Goal: Information Seeking & Learning: Learn about a topic

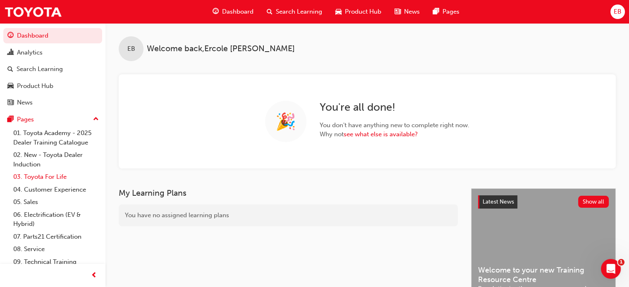
scroll to position [31, 0]
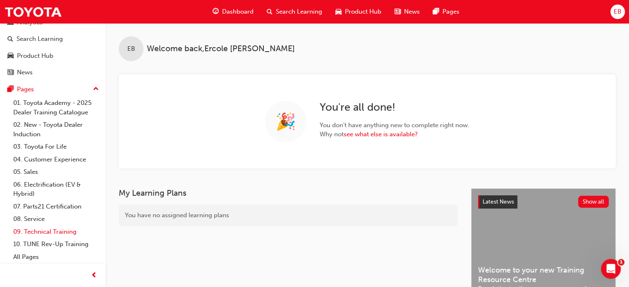
click at [41, 231] on link "09. Technical Training" at bounding box center [56, 232] width 92 height 13
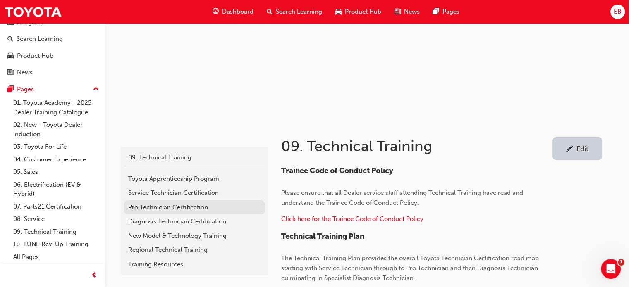
scroll to position [83, 0]
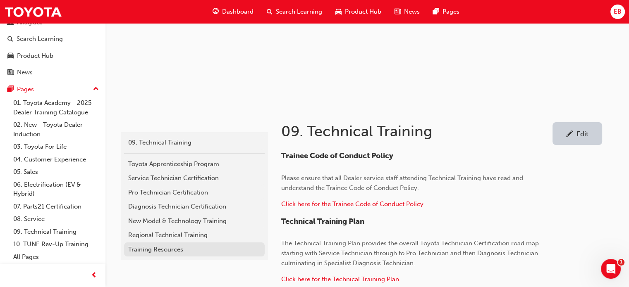
click at [166, 249] on div "Training Resources" at bounding box center [194, 250] width 132 height 10
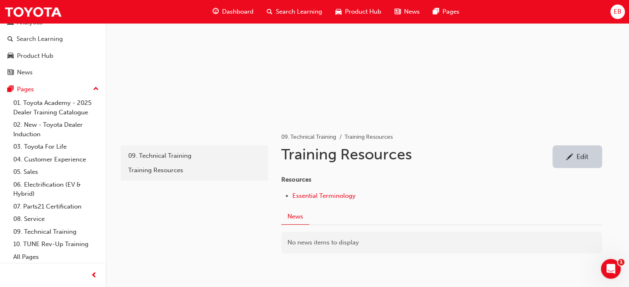
scroll to position [83, 0]
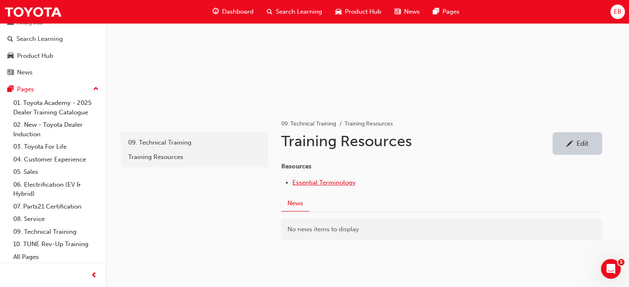
click at [303, 180] on span "Essential Terminology" at bounding box center [323, 182] width 63 height 7
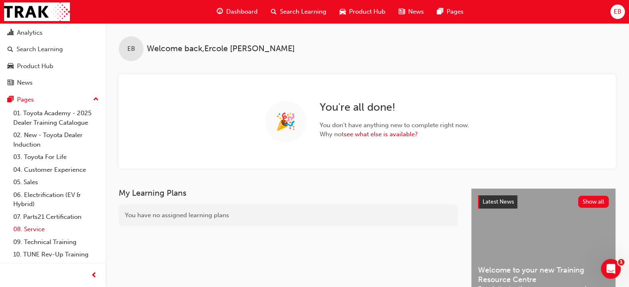
scroll to position [31, 0]
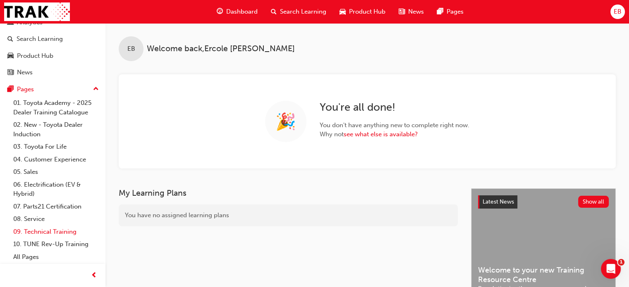
click at [48, 232] on link "09. Technical Training" at bounding box center [56, 232] width 92 height 13
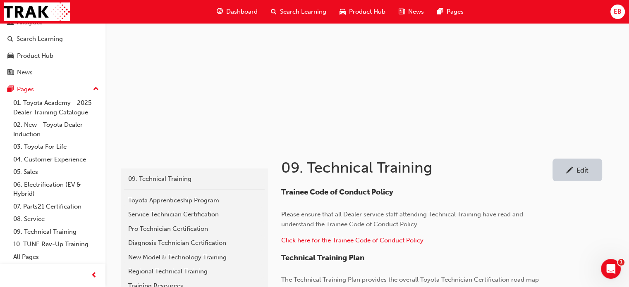
scroll to position [124, 0]
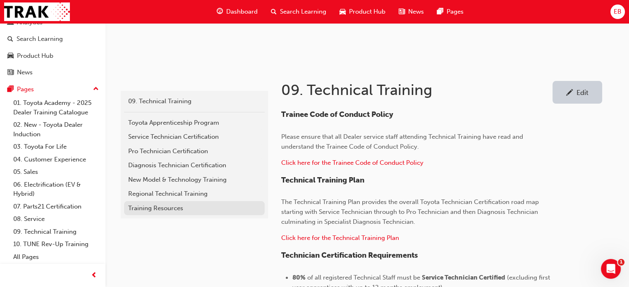
click at [169, 209] on div "Training Resources" at bounding box center [194, 209] width 132 height 10
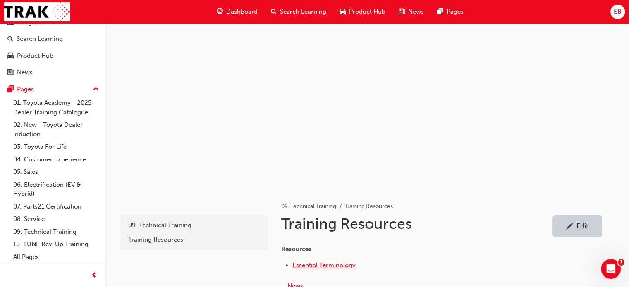
click at [304, 266] on span "Essential Terminology" at bounding box center [323, 265] width 63 height 7
